Goal: Task Accomplishment & Management: Use online tool/utility

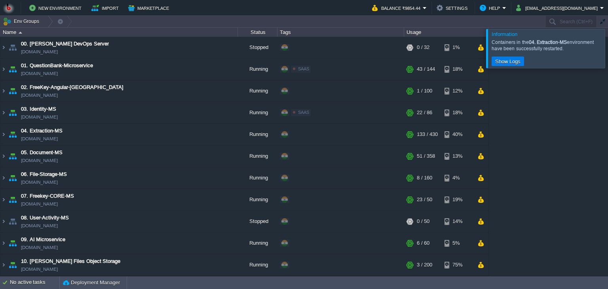
scroll to position [180, 0]
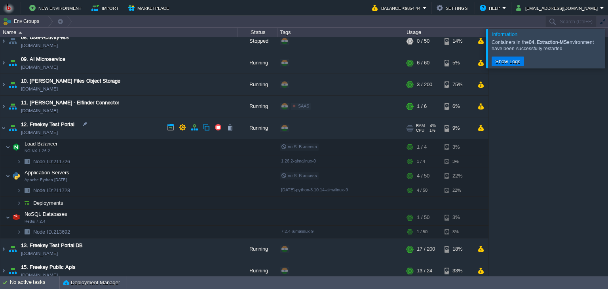
click at [116, 130] on td "12. Freekey Test Portal [DOMAIN_NAME]" at bounding box center [118, 128] width 237 height 22
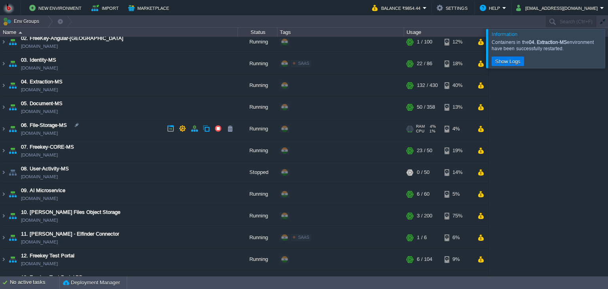
scroll to position [36, 0]
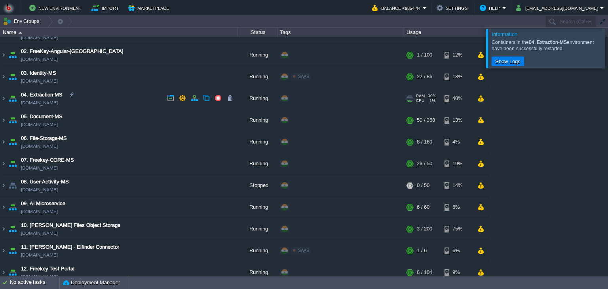
click at [114, 104] on td "04. Extraction-MS [DOMAIN_NAME]" at bounding box center [118, 99] width 237 height 22
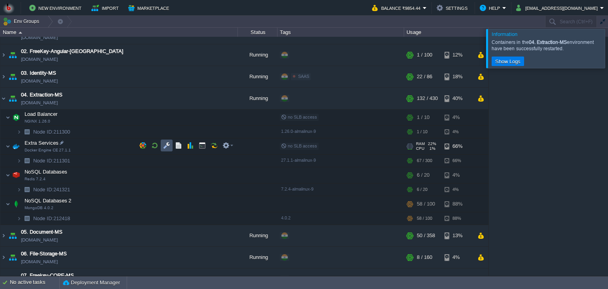
click at [164, 146] on button "button" at bounding box center [166, 145] width 7 height 7
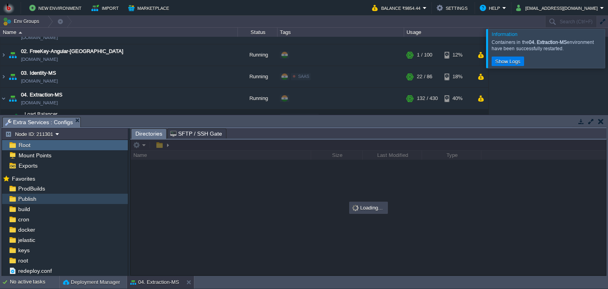
click at [64, 200] on div "Publish" at bounding box center [65, 199] width 126 height 10
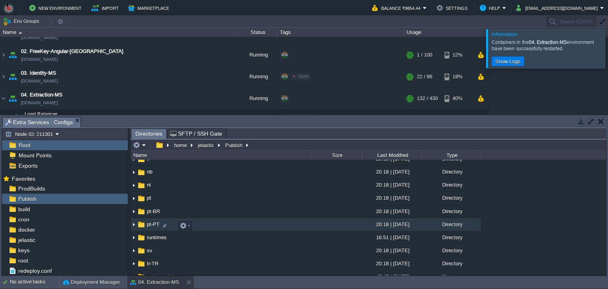
scroll to position [108, 0]
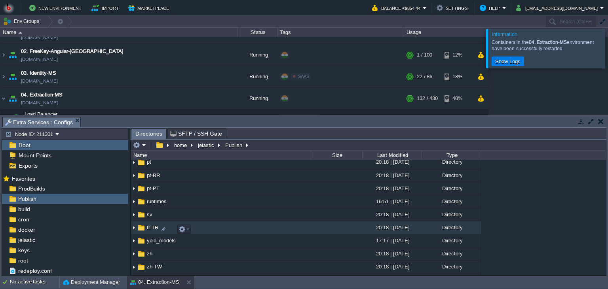
click at [234, 238] on td "yolo_models" at bounding box center [221, 241] width 180 height 13
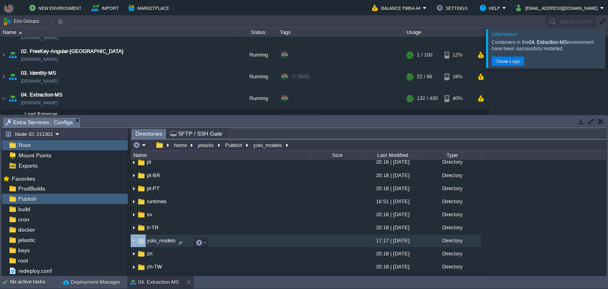
click at [234, 238] on td "yolo_models" at bounding box center [221, 241] width 180 height 13
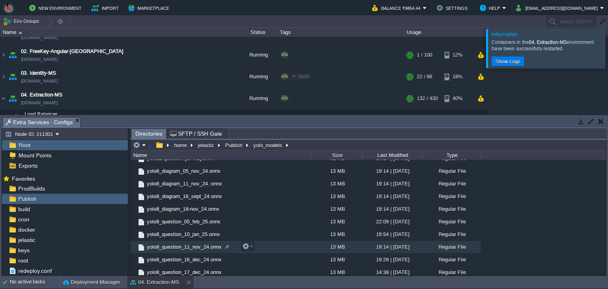
scroll to position [36, 0]
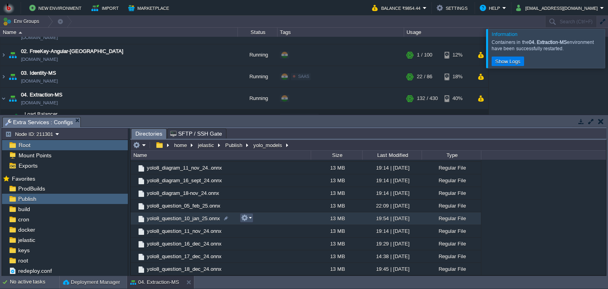
click at [246, 220] on button "button" at bounding box center [244, 217] width 7 height 7
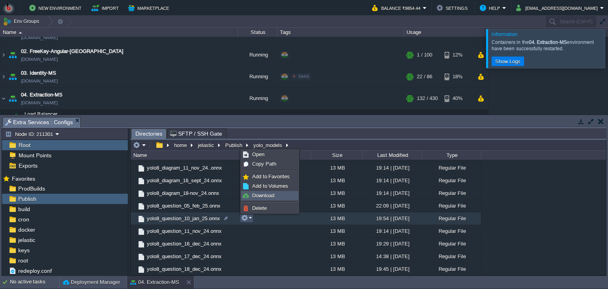
click at [260, 200] on li "Download" at bounding box center [269, 195] width 57 height 9
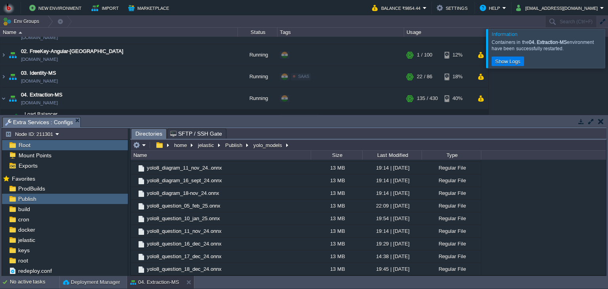
click at [53, 198] on div "Publish" at bounding box center [65, 199] width 126 height 10
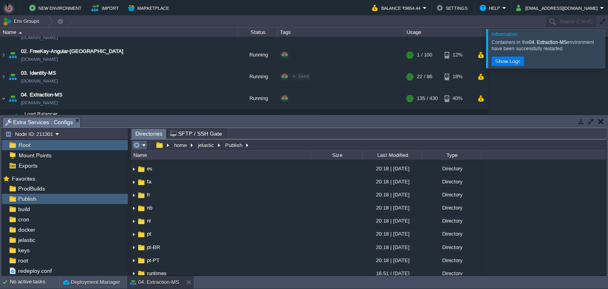
click at [143, 149] on em at bounding box center [139, 145] width 13 height 7
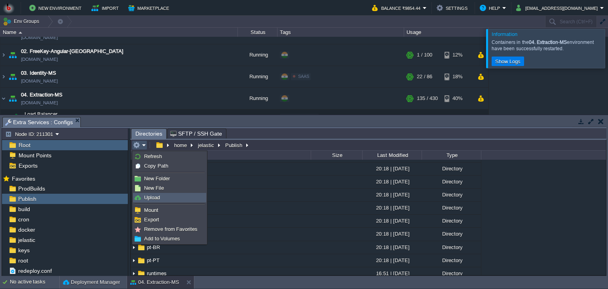
click at [147, 201] on link "Upload" at bounding box center [169, 197] width 72 height 9
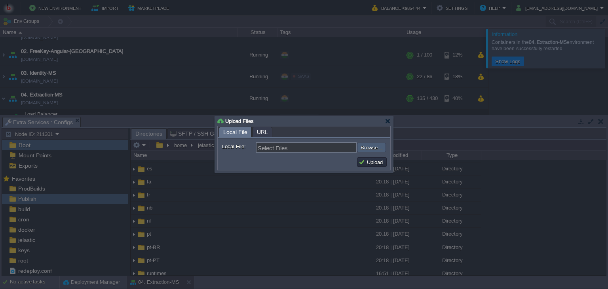
click at [374, 150] on input "file" at bounding box center [336, 147] width 100 height 9
type input "C:\fakepath\MathpixMSApp.dll"
type input "MathpixMSApp.dll"
click at [370, 162] on button "Upload" at bounding box center [371, 162] width 27 height 7
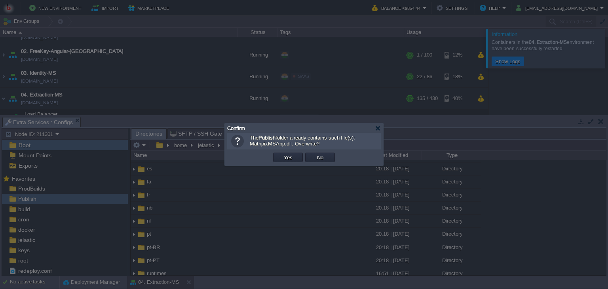
drag, startPoint x: 286, startPoint y: 150, endPoint x: 284, endPoint y: 154, distance: 5.3
click at [284, 154] on div "OK Yes No Cancel" at bounding box center [303, 158] width 153 height 16
click at [284, 154] on button "Yes" at bounding box center [287, 157] width 13 height 7
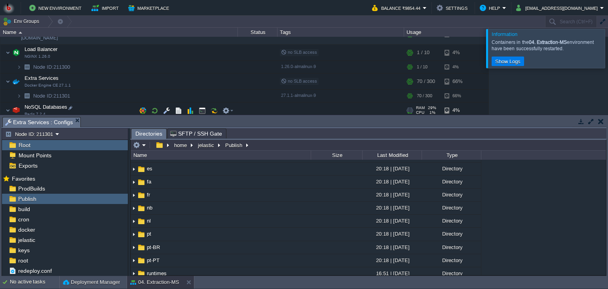
scroll to position [108, 0]
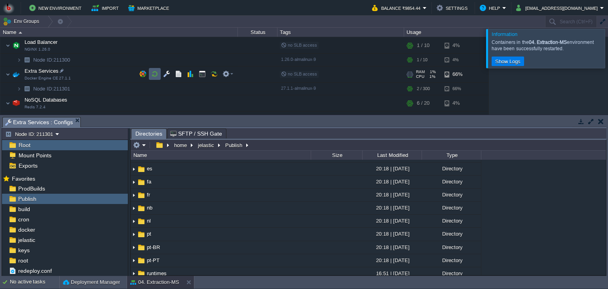
click at [155, 75] on button "button" at bounding box center [154, 73] width 7 height 7
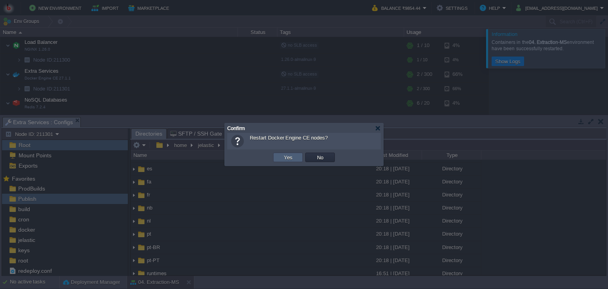
click at [290, 160] on button "Yes" at bounding box center [287, 157] width 13 height 7
